Goal: Complete application form: Complete application form

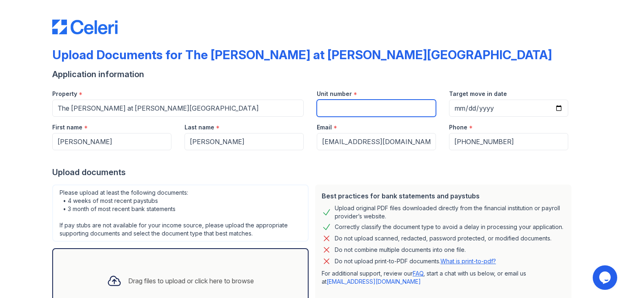
click at [353, 104] on input "Unit number" at bounding box center [376, 108] width 119 height 17
type input "3315"
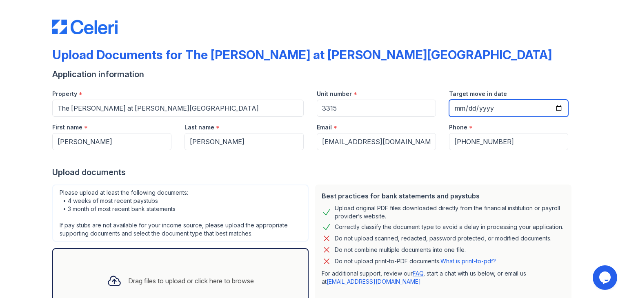
click at [465, 104] on input "Target move in date" at bounding box center [508, 108] width 119 height 17
click at [459, 108] on input "Target move in date" at bounding box center [508, 108] width 119 height 17
click at [455, 109] on input "Target move in date" at bounding box center [508, 108] width 119 height 17
type input "[DATE]"
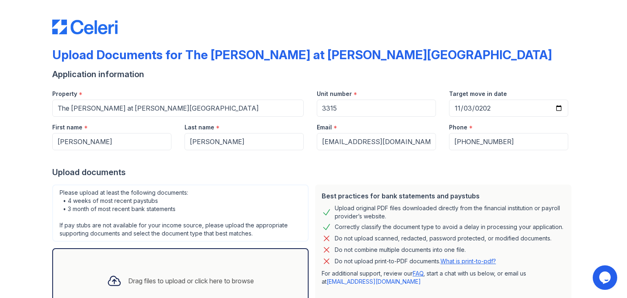
click at [531, 180] on form "Application information Property * The [PERSON_NAME] at [PERSON_NAME][GEOGRAPHI…" at bounding box center [313, 208] width 522 height 279
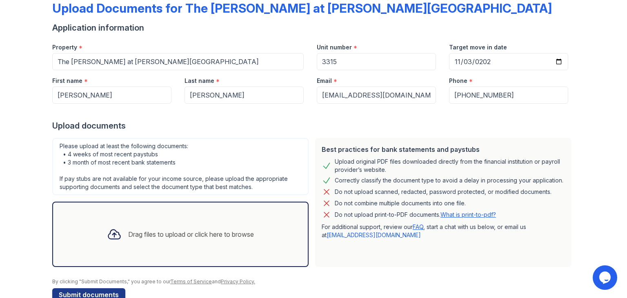
scroll to position [65, 0]
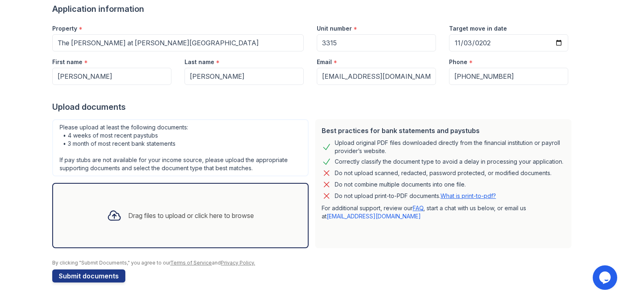
click at [169, 205] on div "Drag files to upload or click here to browse" at bounding box center [180, 216] width 160 height 28
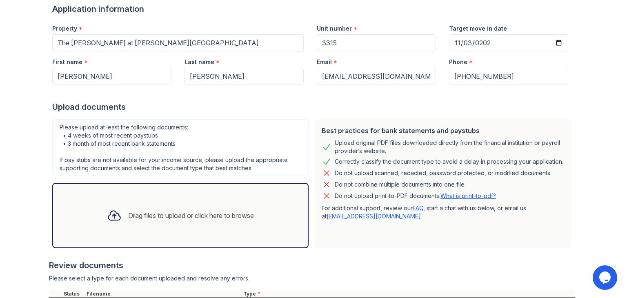
click at [189, 213] on div "Drag files to upload or click here to browse" at bounding box center [191, 216] width 126 height 10
click at [216, 202] on div "Drag files to upload or click here to browse" at bounding box center [180, 216] width 160 height 28
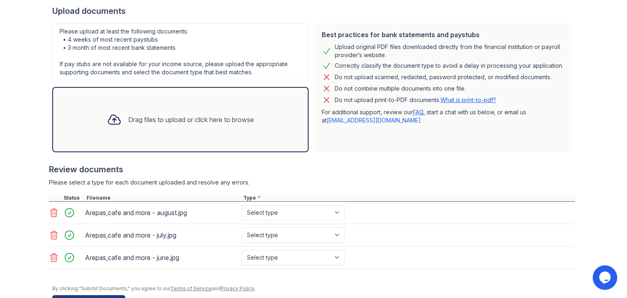
scroll to position [164, 0]
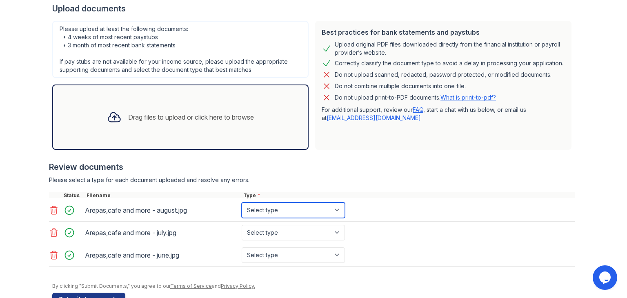
click at [260, 213] on select "Select type Paystub Bank Statement Offer Letter Tax Documents Benefit Award Let…" at bounding box center [293, 210] width 103 height 16
select select "paystub"
click at [242, 202] on select "Select type Paystub Bank Statement Offer Letter Tax Documents Benefit Award Let…" at bounding box center [293, 210] width 103 height 16
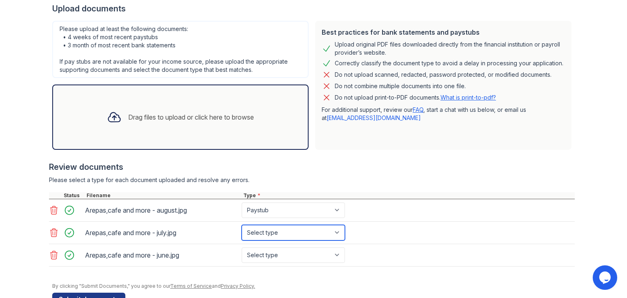
click at [282, 227] on select "Select type Paystub Bank Statement Offer Letter Tax Documents Benefit Award Let…" at bounding box center [293, 233] width 103 height 16
select select "paystub"
click at [242, 225] on select "Select type Paystub Bank Statement Offer Letter Tax Documents Benefit Award Let…" at bounding box center [293, 233] width 103 height 16
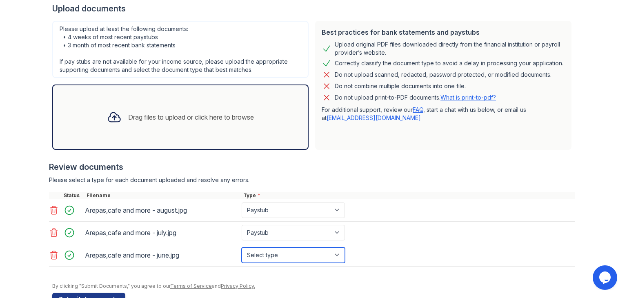
click at [273, 253] on select "Select type Paystub Bank Statement Offer Letter Tax Documents Benefit Award Let…" at bounding box center [293, 255] width 103 height 16
select select "paystub"
click at [242, 247] on select "Select type Paystub Bank Statement Offer Letter Tax Documents Benefit Award Let…" at bounding box center [293, 255] width 103 height 16
click at [188, 117] on div "Drag files to upload or click here to browse" at bounding box center [191, 117] width 126 height 10
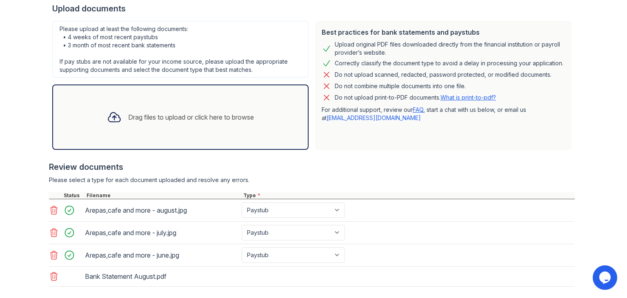
click at [235, 118] on div "Drag files to upload or click here to browse" at bounding box center [191, 117] width 126 height 10
click at [237, 130] on div "Drag files to upload or click here to browse" at bounding box center [180, 116] width 256 height 65
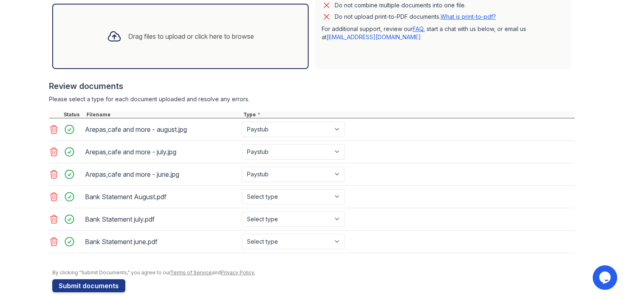
scroll to position [251, 0]
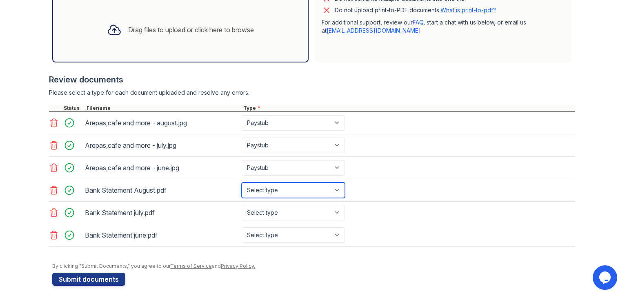
click at [277, 185] on select "Select type Paystub Bank Statement Offer Letter Tax Documents Benefit Award Let…" at bounding box center [293, 190] width 103 height 16
select select "bank_statement"
click at [242, 182] on select "Select type Paystub Bank Statement Offer Letter Tax Documents Benefit Award Let…" at bounding box center [293, 190] width 103 height 16
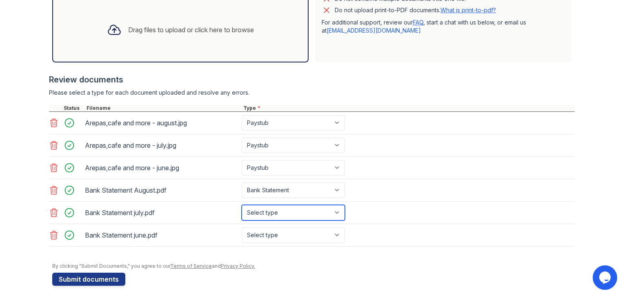
click at [275, 205] on select "Select type Paystub Bank Statement Offer Letter Tax Documents Benefit Award Let…" at bounding box center [293, 213] width 103 height 16
select select "bank_statement"
click at [242, 205] on select "Select type Paystub Bank Statement Offer Letter Tax Documents Benefit Award Let…" at bounding box center [293, 213] width 103 height 16
click at [291, 235] on select "Select type Paystub Bank Statement Offer Letter Tax Documents Benefit Award Let…" at bounding box center [293, 235] width 103 height 16
select select "bank_statement"
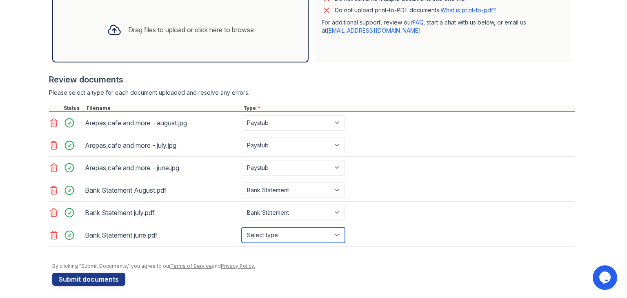
click at [242, 227] on select "Select type Paystub Bank Statement Offer Letter Tax Documents Benefit Award Let…" at bounding box center [293, 235] width 103 height 16
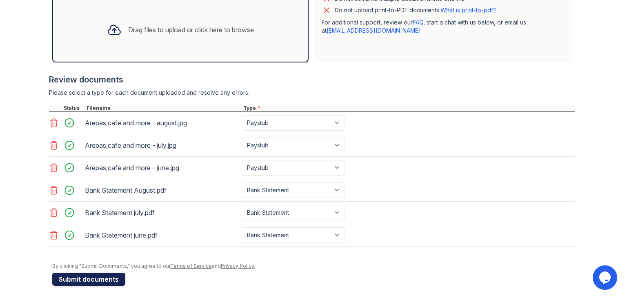
click at [88, 276] on button "Submit documents" at bounding box center [88, 279] width 73 height 13
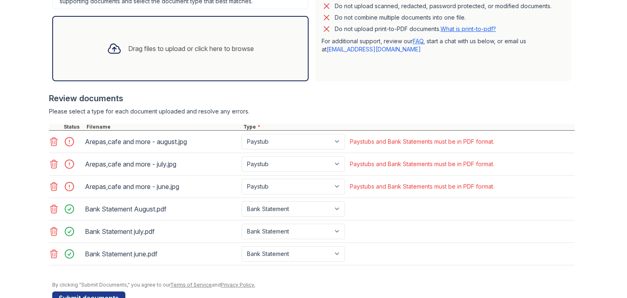
scroll to position [256, 0]
click at [52, 181] on icon at bounding box center [54, 186] width 10 height 10
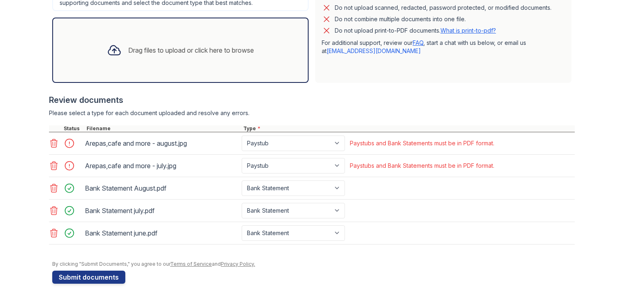
click at [49, 138] on icon at bounding box center [54, 143] width 10 height 10
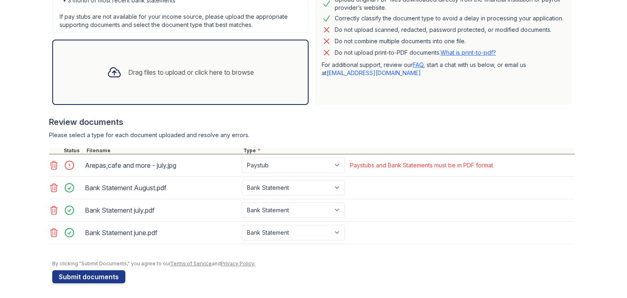
click at [56, 162] on icon at bounding box center [54, 165] width 10 height 10
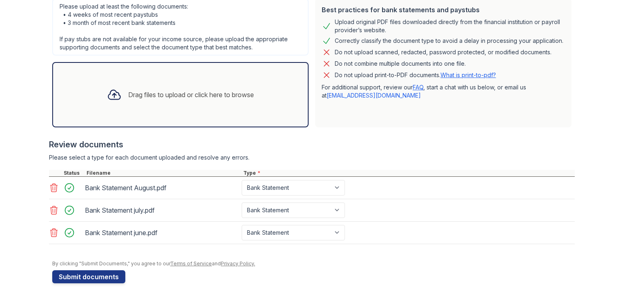
click at [138, 107] on div "Drag files to upload or click here to browse" at bounding box center [180, 95] width 160 height 28
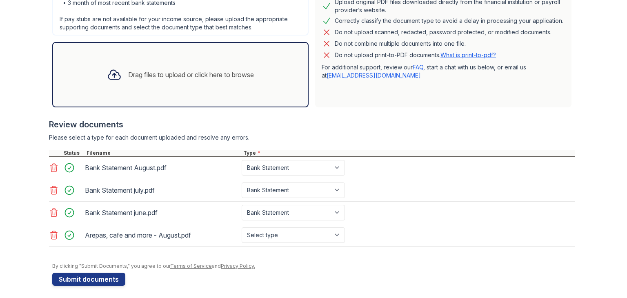
scroll to position [231, 0]
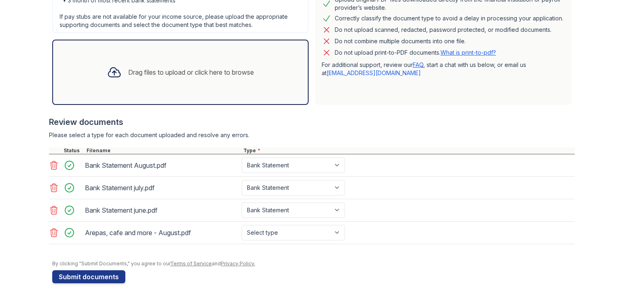
click at [205, 73] on div "Drag files to upload or click here to browse" at bounding box center [191, 72] width 126 height 10
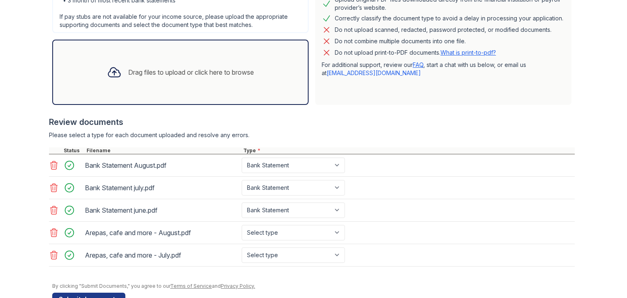
click at [196, 78] on div "Drag files to upload or click here to browse" at bounding box center [180, 72] width 160 height 28
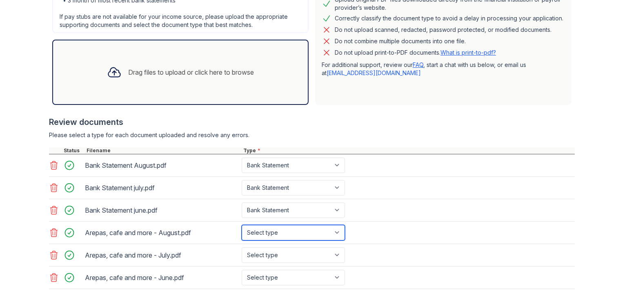
click at [286, 233] on select "Select type Paystub Bank Statement Offer Letter Tax Documents Benefit Award Let…" at bounding box center [293, 233] width 103 height 16
click at [242, 225] on select "Select type Paystub Bank Statement Offer Letter Tax Documents Benefit Award Let…" at bounding box center [293, 233] width 103 height 16
click at [270, 234] on select "Select type Paystub Bank Statement Offer Letter Tax Documents Benefit Award Let…" at bounding box center [293, 233] width 103 height 16
select select "paystub"
click at [242, 225] on select "Select type Paystub Bank Statement Offer Letter Tax Documents Benefit Award Let…" at bounding box center [293, 233] width 103 height 16
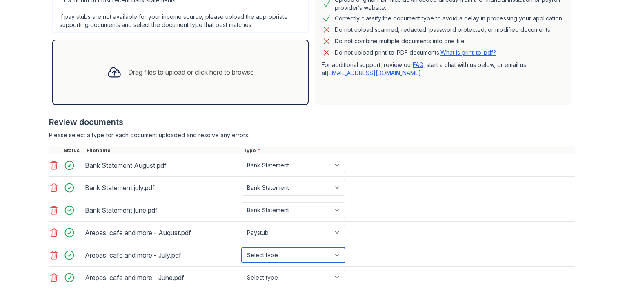
click at [278, 255] on select "Select type Paystub Bank Statement Offer Letter Tax Documents Benefit Award Let…" at bounding box center [293, 255] width 103 height 16
select select "paystub"
click at [242, 247] on select "Select type Paystub Bank Statement Offer Letter Tax Documents Benefit Award Let…" at bounding box center [293, 255] width 103 height 16
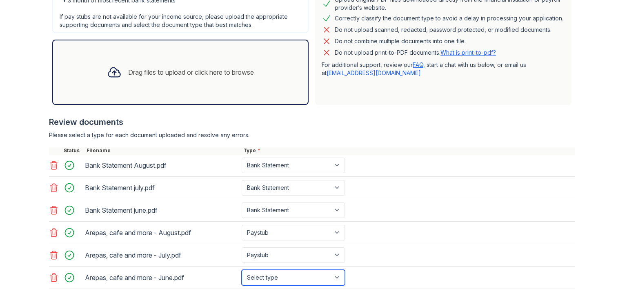
click at [275, 283] on select "Select type Paystub Bank Statement Offer Letter Tax Documents Benefit Award Let…" at bounding box center [293, 278] width 103 height 16
select select "paystub"
click at [242, 270] on select "Select type Paystub Bank Statement Offer Letter Tax Documents Benefit Award Let…" at bounding box center [293, 278] width 103 height 16
click at [601, 203] on div "Upload Documents for The [PERSON_NAME] at [PERSON_NAME][GEOGRAPHIC_DATA] Please…" at bounding box center [313, 57] width 601 height 576
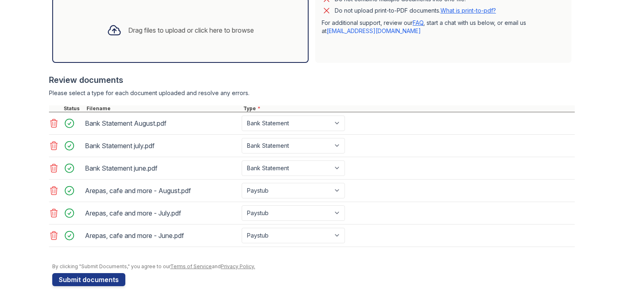
scroll to position [276, 0]
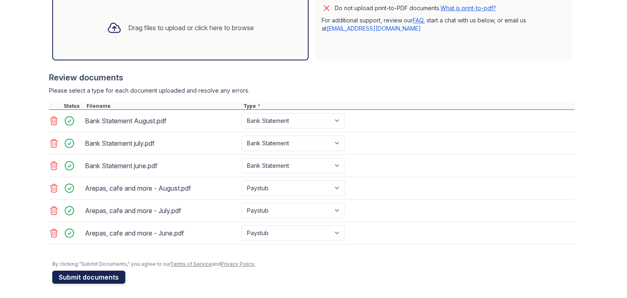
click at [104, 275] on button "Submit documents" at bounding box center [88, 277] width 73 height 13
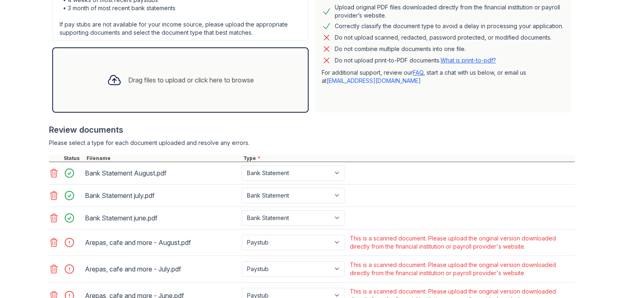
scroll to position [289, 0]
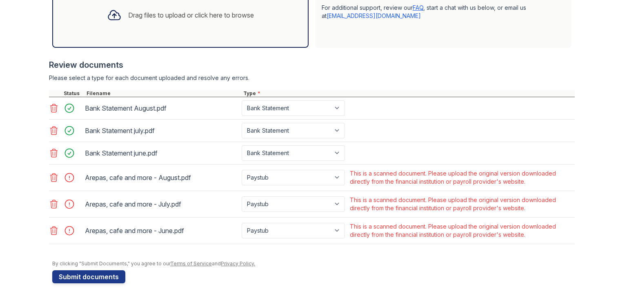
click at [49, 177] on icon at bounding box center [54, 178] width 10 height 10
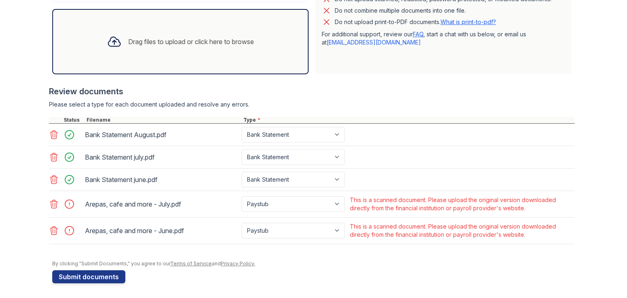
click at [49, 204] on icon at bounding box center [54, 204] width 10 height 10
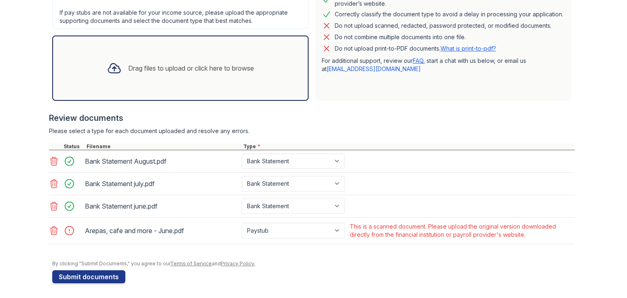
click at [50, 227] on icon at bounding box center [54, 231] width 10 height 10
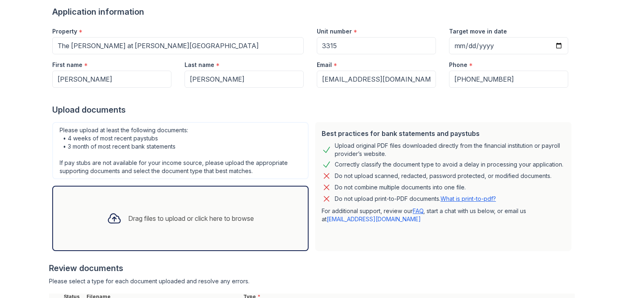
scroll to position [85, 0]
click at [157, 209] on div "Drag files to upload or click here to browse" at bounding box center [180, 219] width 160 height 28
click at [181, 230] on div "Drag files to upload or click here to browse" at bounding box center [180, 219] width 160 height 28
click at [227, 222] on div "Drag files to upload or click here to browse" at bounding box center [191, 219] width 126 height 10
click at [202, 209] on div "Drag files to upload or click here to browse" at bounding box center [180, 219] width 160 height 28
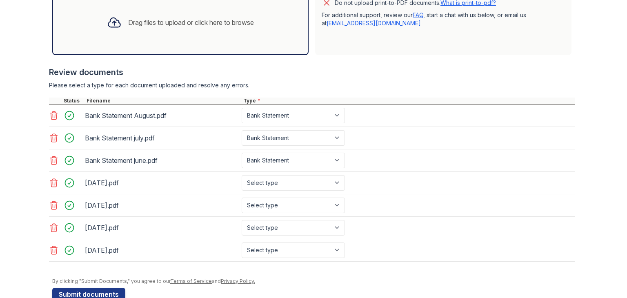
scroll to position [286, 0]
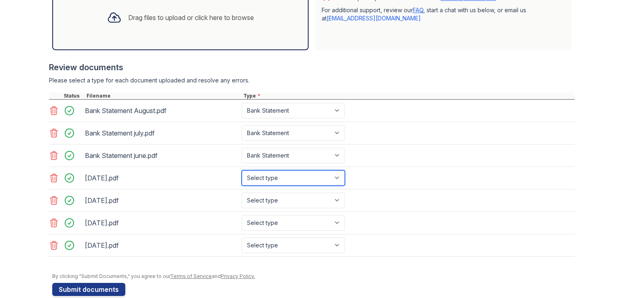
click at [275, 170] on select "Select type Paystub Bank Statement Offer Letter Tax Documents Benefit Award Let…" at bounding box center [293, 178] width 103 height 16
select select "paystub"
click at [242, 170] on select "Select type Paystub Bank Statement Offer Letter Tax Documents Benefit Award Let…" at bounding box center [293, 178] width 103 height 16
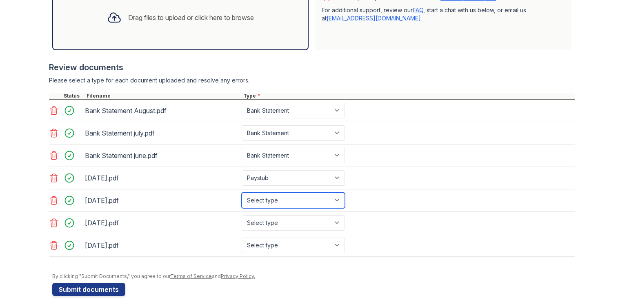
click at [273, 195] on select "Select type Paystub Bank Statement Offer Letter Tax Documents Benefit Award Let…" at bounding box center [293, 201] width 103 height 16
select select "paystub"
click at [242, 193] on select "Select type Paystub Bank Statement Offer Letter Tax Documents Benefit Award Let…" at bounding box center [293, 201] width 103 height 16
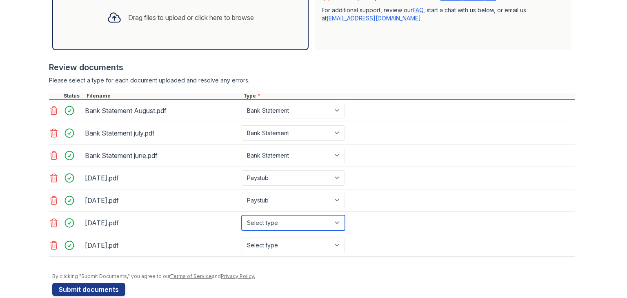
click at [266, 222] on select "Select type Paystub Bank Statement Offer Letter Tax Documents Benefit Award Let…" at bounding box center [293, 223] width 103 height 16
select select "paystub"
click at [242, 215] on select "Select type Paystub Bank Statement Offer Letter Tax Documents Benefit Award Let…" at bounding box center [293, 223] width 103 height 16
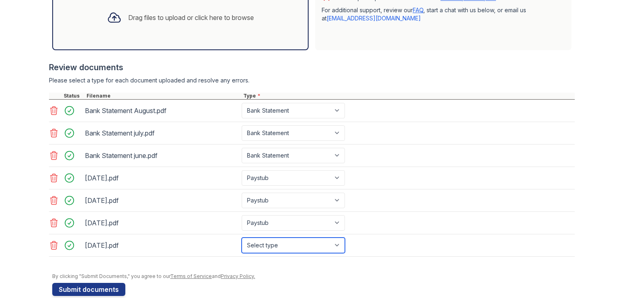
click at [282, 241] on select "Select type Paystub Bank Statement Offer Letter Tax Documents Benefit Award Let…" at bounding box center [293, 246] width 103 height 16
select select "paystub"
click at [242, 238] on select "Select type Paystub Bank Statement Offer Letter Tax Documents Benefit Award Let…" at bounding box center [293, 246] width 103 height 16
click at [283, 275] on div "By clicking "Submit Documents," you agree to our Terms of Service and Privacy P…" at bounding box center [313, 276] width 522 height 7
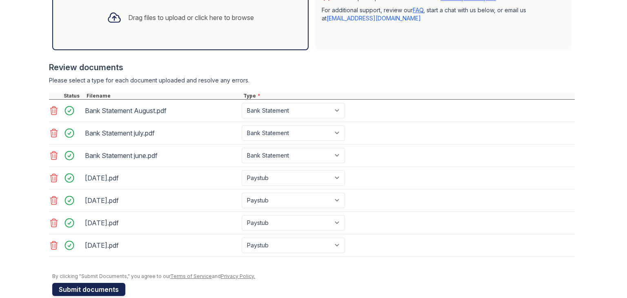
click at [97, 285] on button "Submit documents" at bounding box center [88, 289] width 73 height 13
